Goal: Navigation & Orientation: Find specific page/section

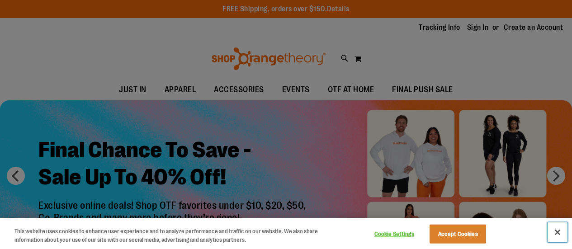
click at [551, 234] on button "Close" at bounding box center [558, 233] width 20 height 20
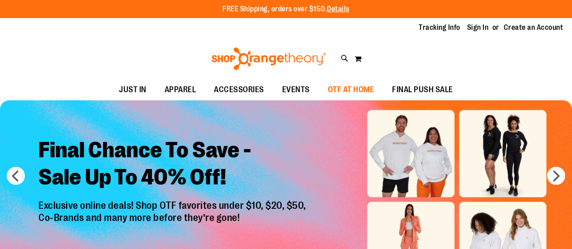
click at [352, 83] on span "OTF AT HOME" at bounding box center [351, 90] width 47 height 20
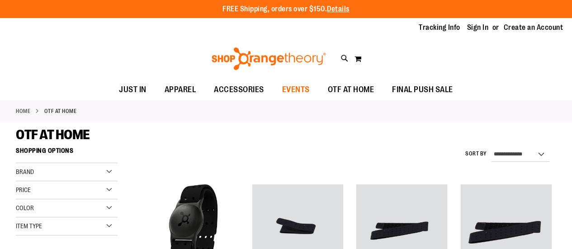
click at [315, 100] on link "EVENTS" at bounding box center [296, 90] width 46 height 21
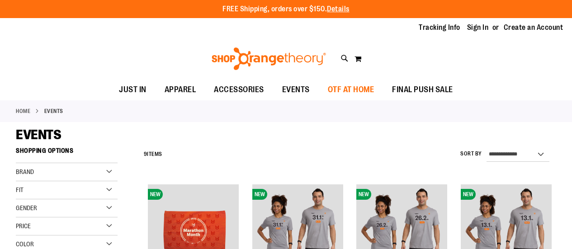
click at [343, 90] on span "OTF AT HOME" at bounding box center [351, 90] width 47 height 20
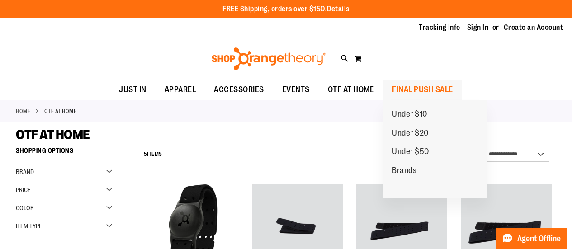
click at [417, 92] on span "FINAL PUSH SALE" at bounding box center [422, 90] width 61 height 20
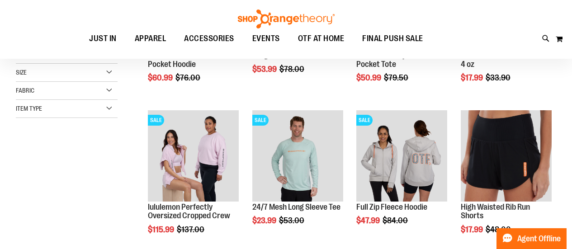
scroll to position [125, 0]
click at [267, 34] on span "EVENTS" at bounding box center [266, 39] width 28 height 20
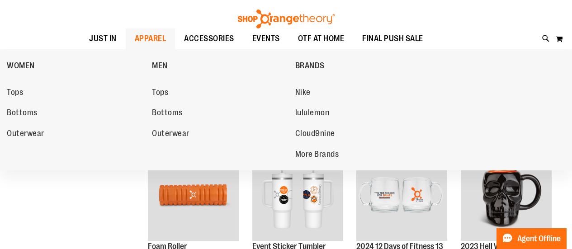
scroll to position [87, 0]
